Goal: Information Seeking & Learning: Learn about a topic

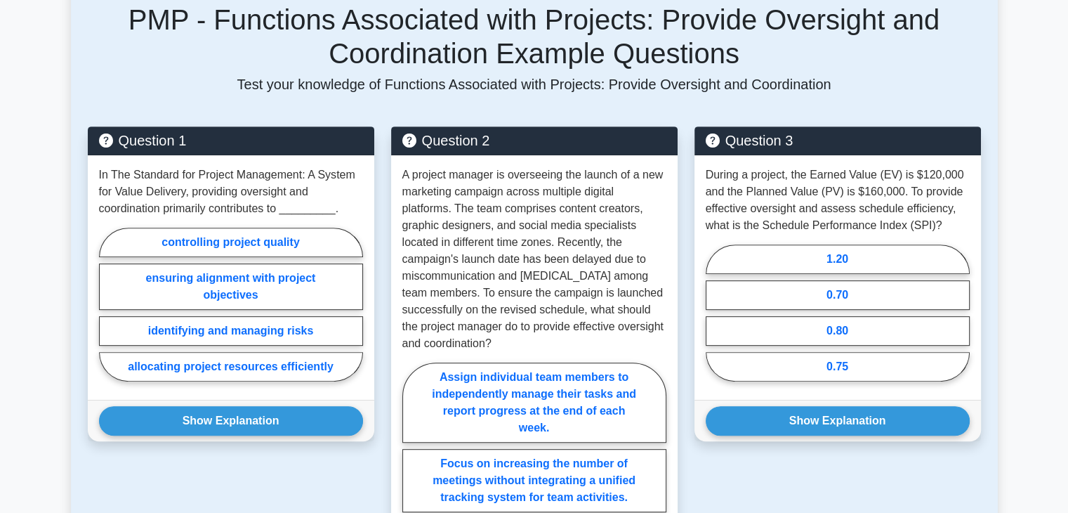
scroll to position [571, 0]
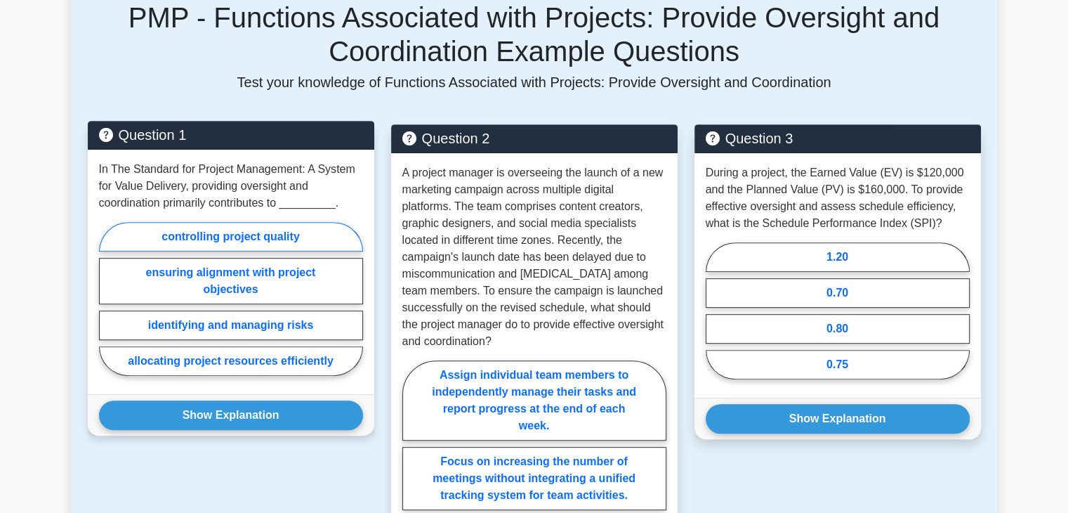
click at [243, 228] on label "controlling project quality" at bounding box center [231, 236] width 264 height 29
click at [108, 298] on input "controlling project quality" at bounding box center [103, 302] width 9 height 9
radio input "true"
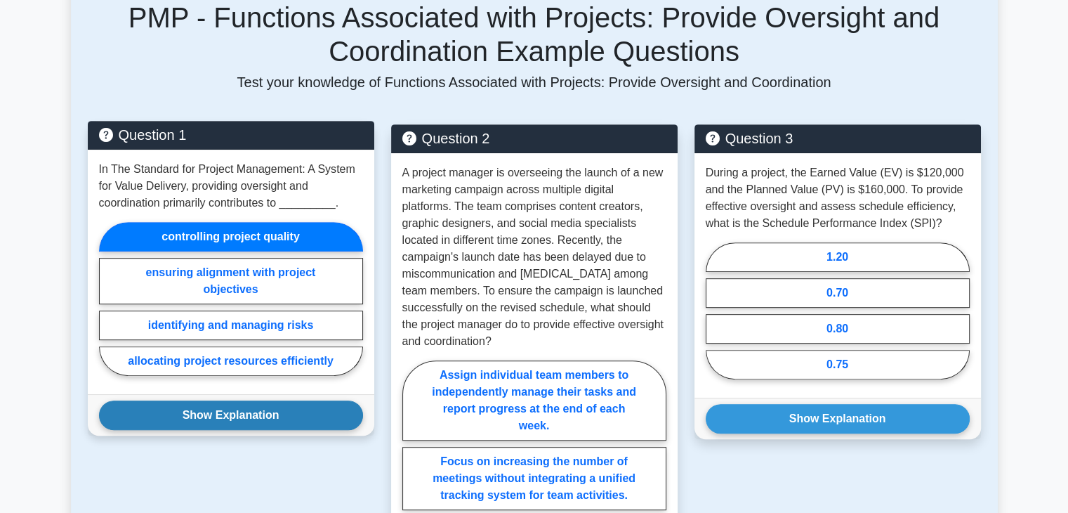
click at [270, 407] on button "Show Explanation" at bounding box center [231, 414] width 264 height 29
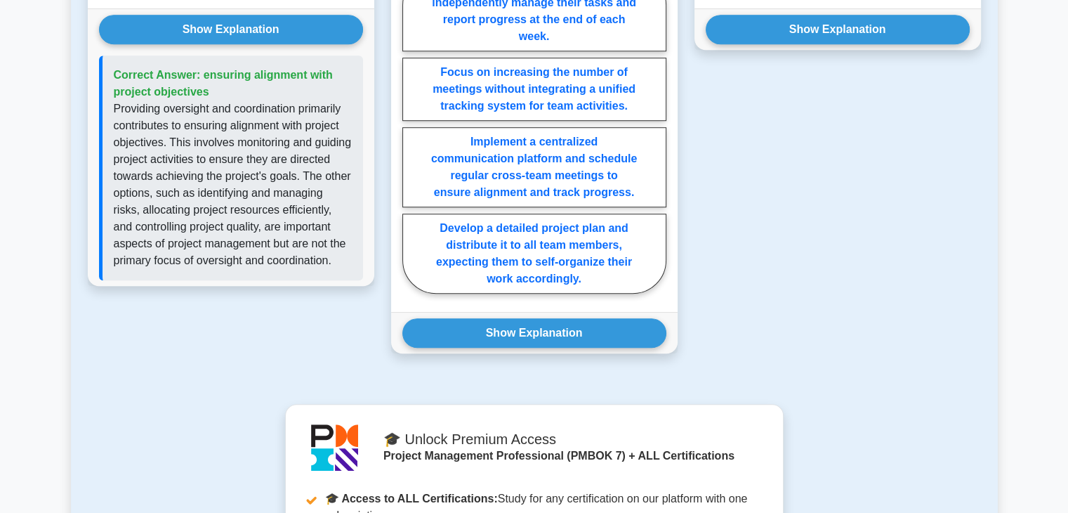
scroll to position [962, 0]
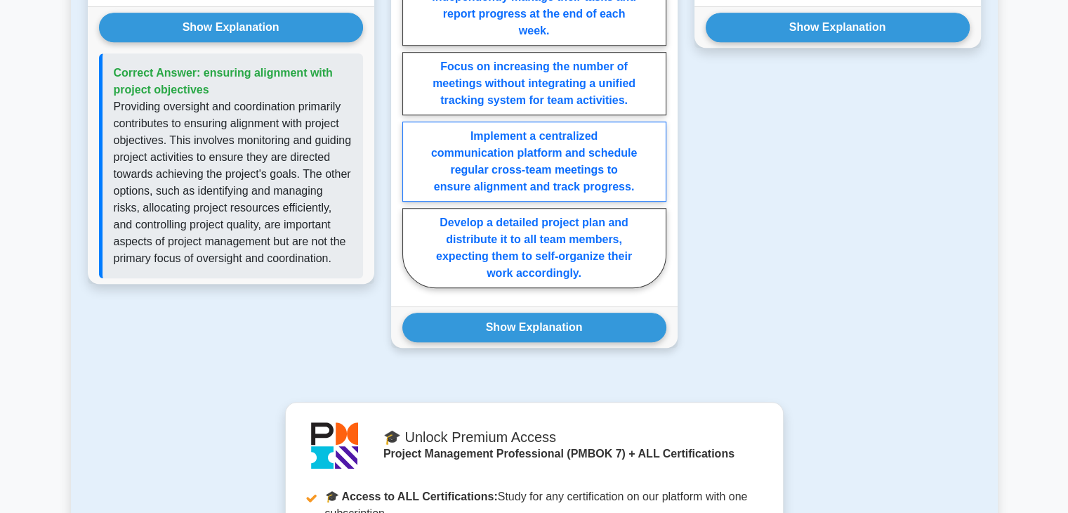
click at [612, 163] on label "Implement a centralized communication platform and schedule regular cross-team …" at bounding box center [534, 161] width 264 height 80
click at [411, 136] on input "Implement a centralized communication platform and schedule regular cross-team …" at bounding box center [406, 130] width 9 height 9
radio input "true"
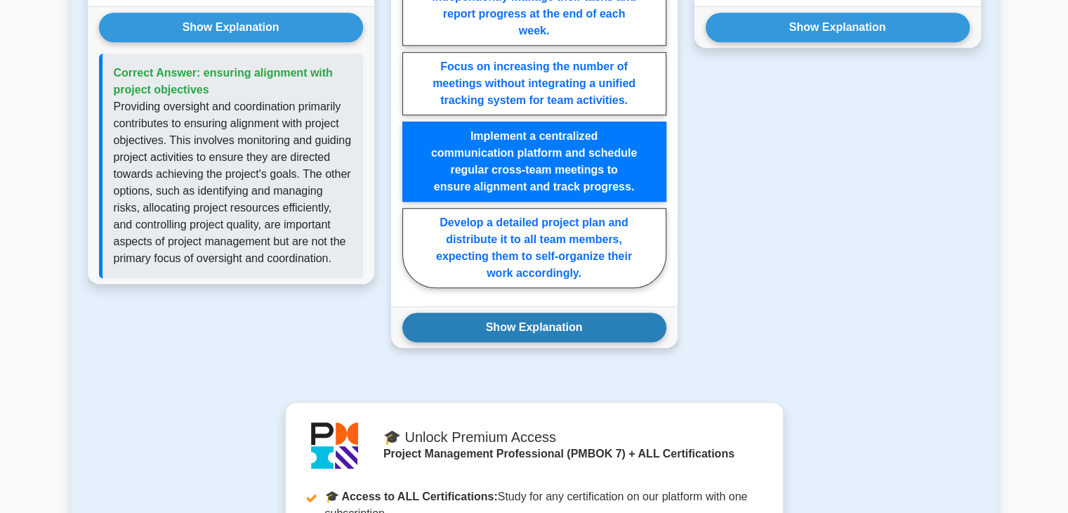
click at [619, 329] on button "Show Explanation" at bounding box center [534, 326] width 264 height 29
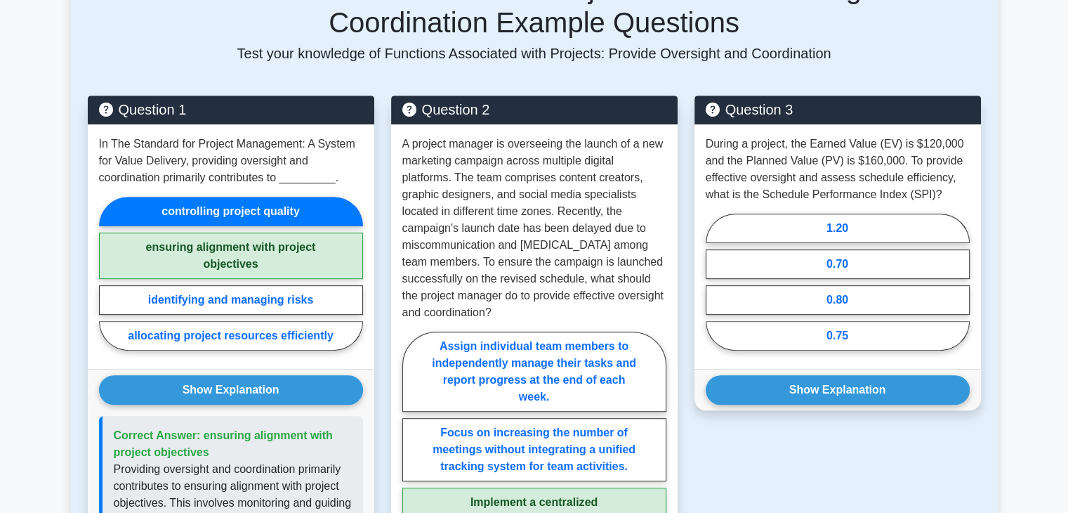
scroll to position [602, 0]
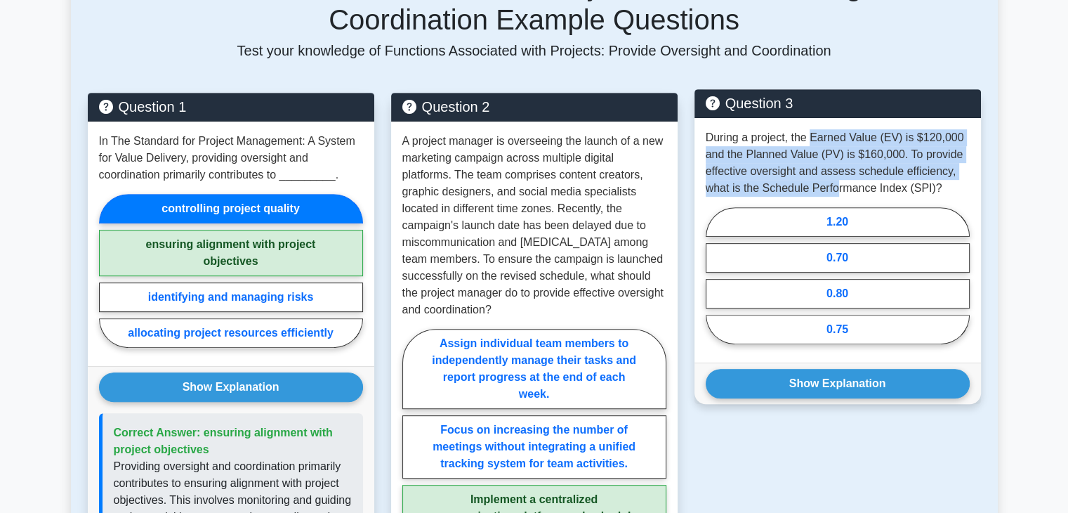
drag, startPoint x: 812, startPoint y: 140, endPoint x: 837, endPoint y: 185, distance: 50.6
click at [837, 185] on p "During a project, the Earned Value (EV) is $120,000 and the Planned Value (PV) …" at bounding box center [838, 162] width 264 height 67
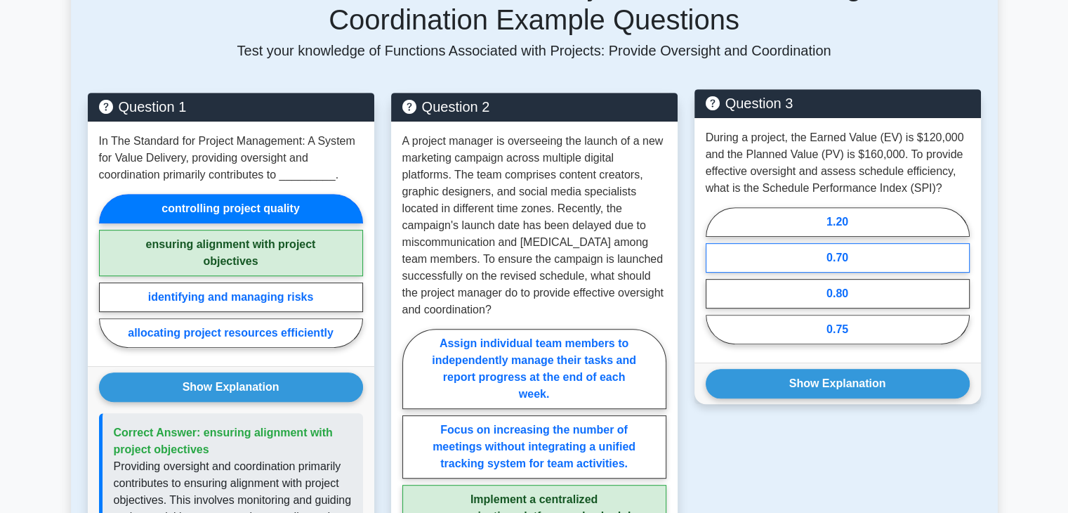
click at [847, 259] on label "0.70" at bounding box center [838, 257] width 264 height 29
click at [715, 275] on input "0.70" at bounding box center [710, 279] width 9 height 9
radio input "true"
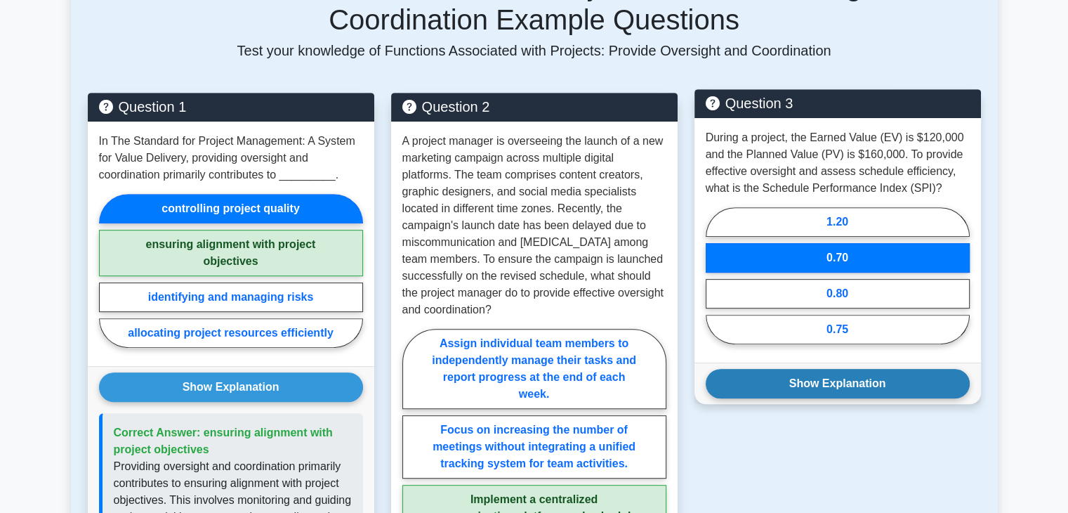
click at [857, 376] on button "Show Explanation" at bounding box center [838, 383] width 264 height 29
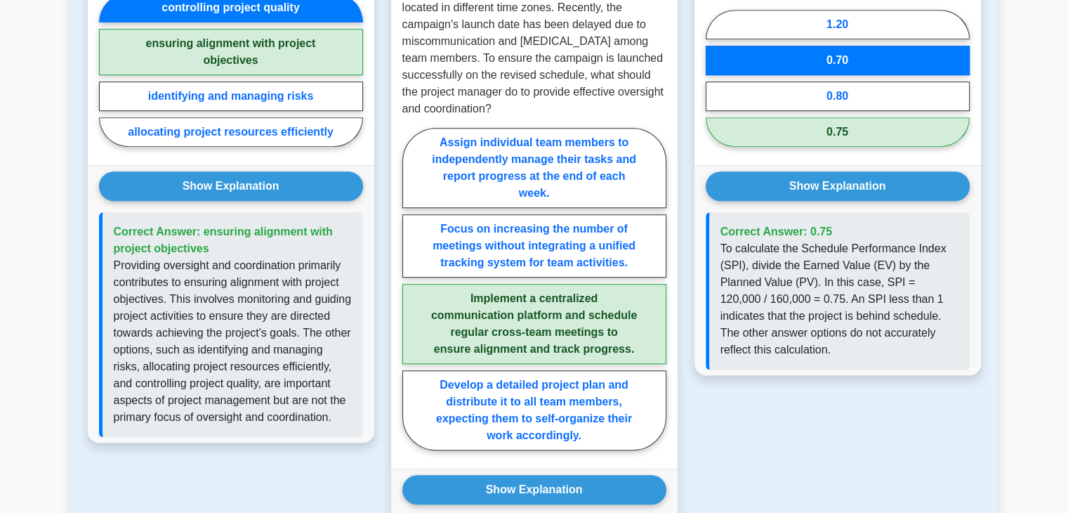
scroll to position [826, 0]
